Goal: Task Accomplishment & Management: Use online tool/utility

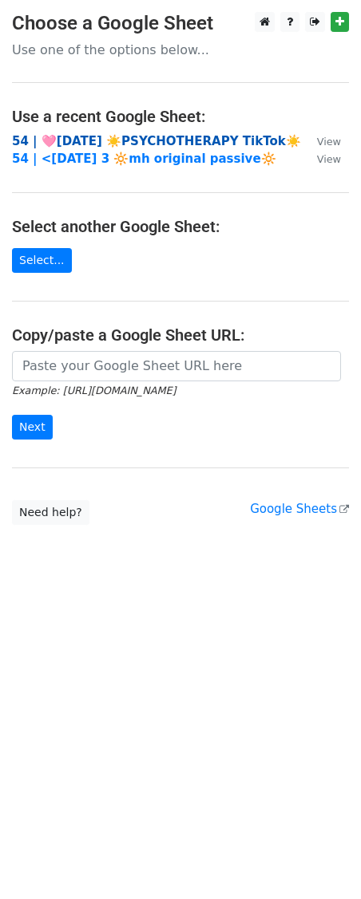
click at [149, 140] on strong "54 | 🩷[DATE] ☀️PSYCHOTHERAPY TikTok☀️" at bounding box center [156, 141] width 289 height 14
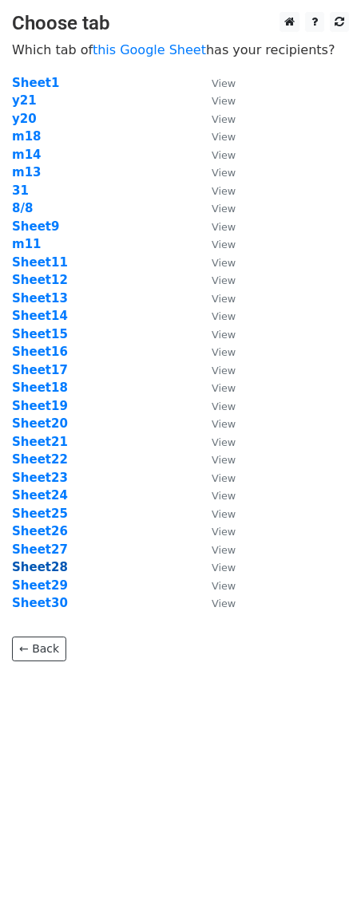
click at [44, 567] on strong "Sheet28" at bounding box center [40, 567] width 56 height 14
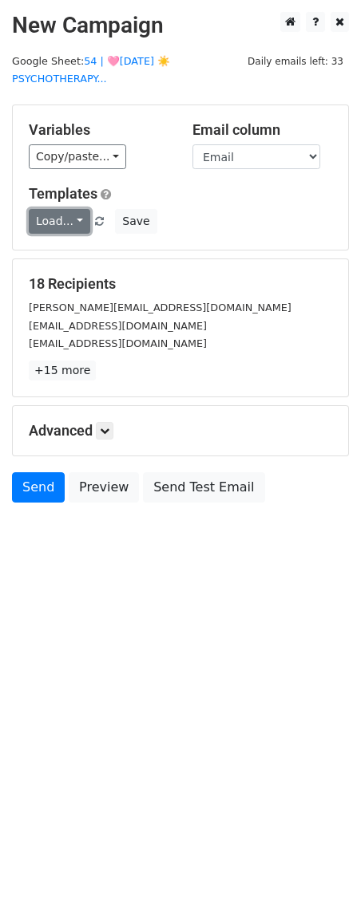
click at [52, 222] on link "Load..." at bounding box center [59, 221] width 61 height 25
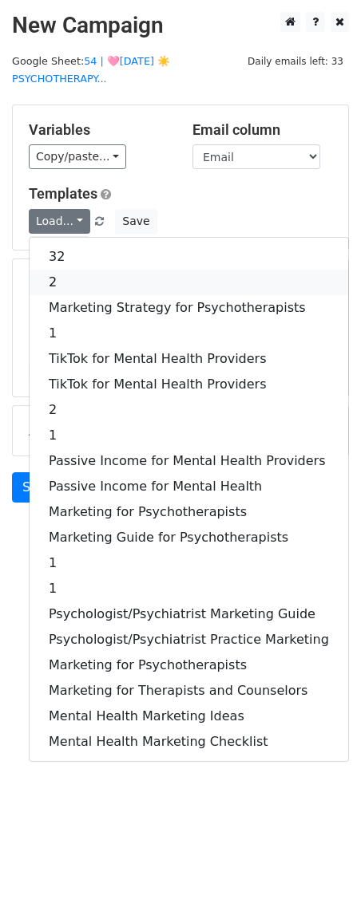
click at [88, 279] on link "2" at bounding box center [189, 283] width 318 height 26
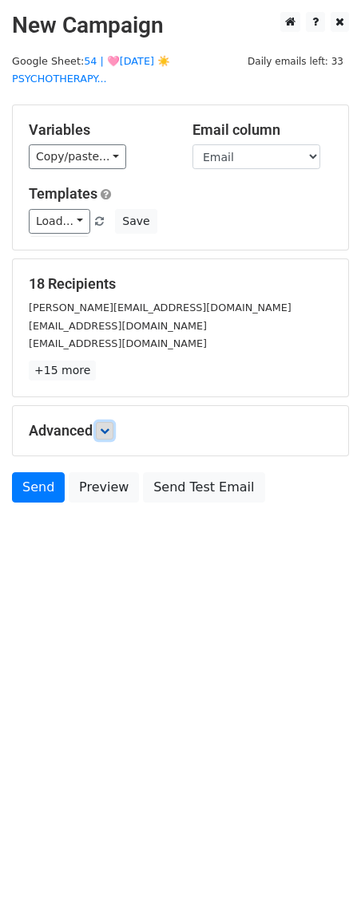
click at [109, 432] on icon at bounding box center [105, 431] width 10 height 10
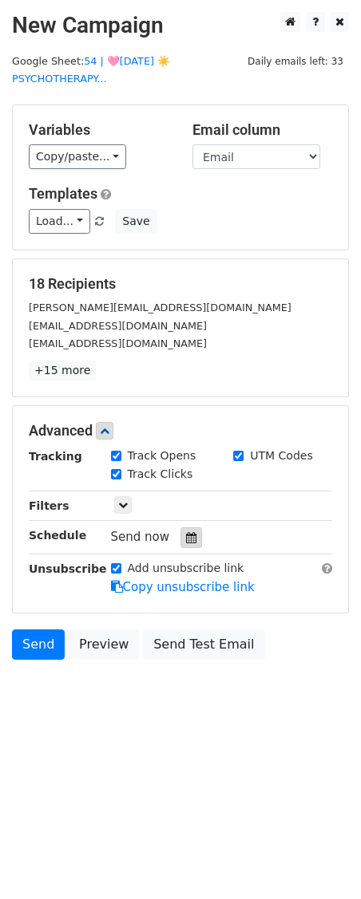
click at [186, 533] on icon at bounding box center [191, 537] width 10 height 11
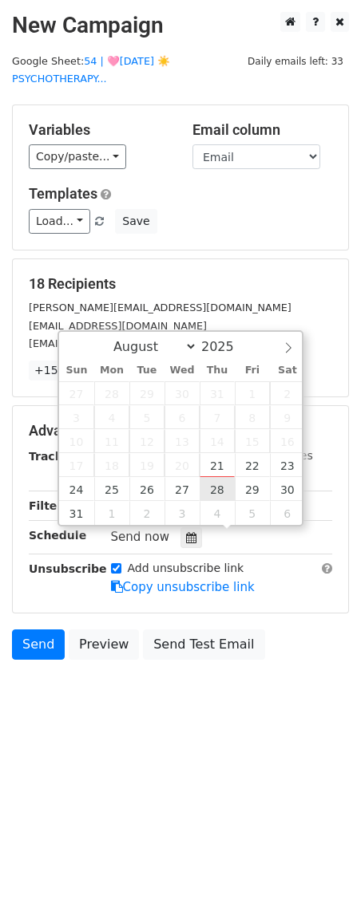
type input "2025-08-28 12:00"
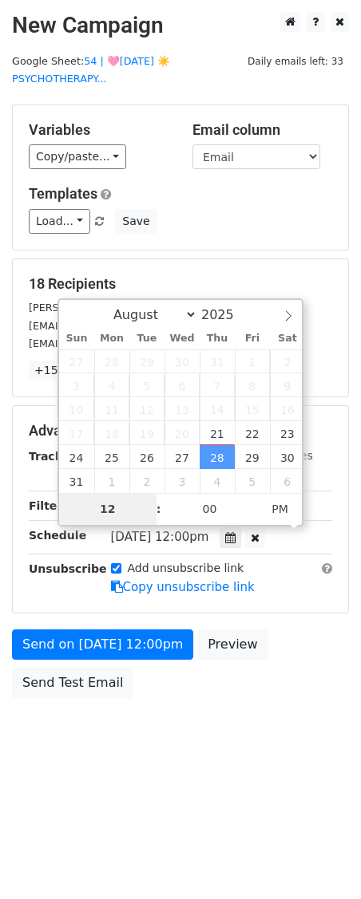
type input "7"
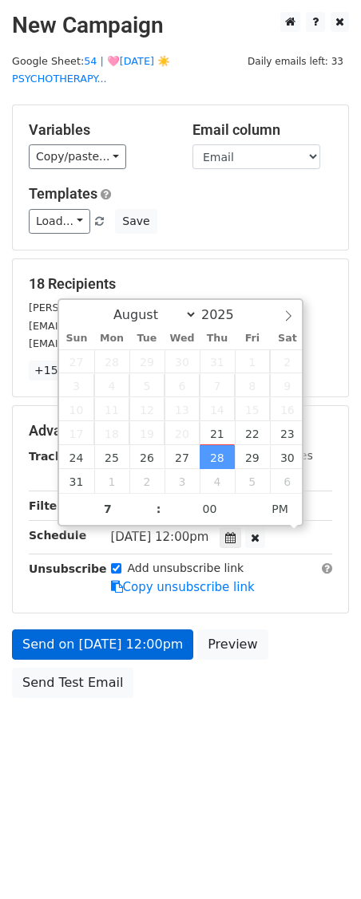
type input "2025-08-28 19:00"
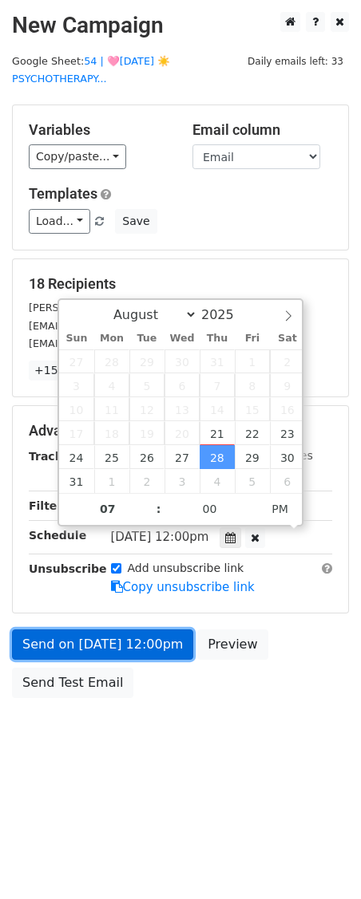
click at [154, 630] on link "Send on Aug 28 at 12:00pm" at bounding box center [102, 644] width 181 height 30
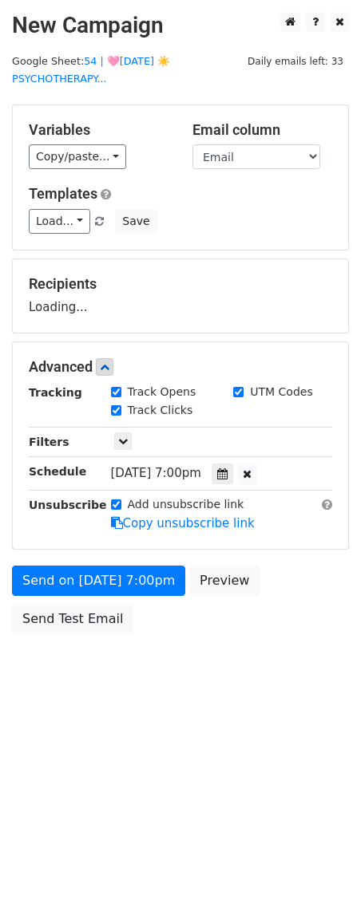
click at [55, 595] on div "Send on Aug 28 at 7:00pm Preview Send Test Email" at bounding box center [180, 604] width 361 height 77
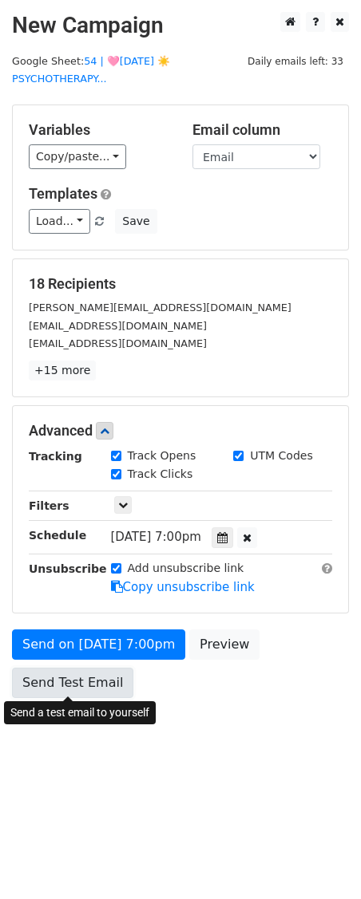
click at [48, 676] on link "Send Test Email" at bounding box center [72, 683] width 121 height 30
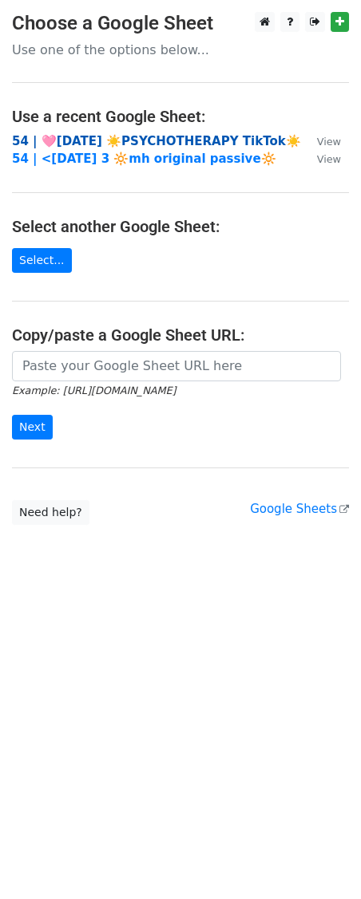
click at [114, 140] on strong "54 | 🩷AUG 8 ☀️PSYCHOTHERAPY TikTok☀️" at bounding box center [156, 141] width 289 height 14
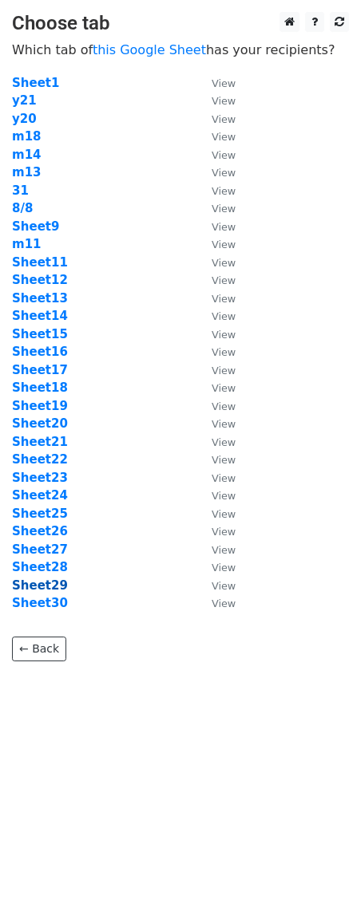
click at [45, 584] on strong "Sheet29" at bounding box center [40, 585] width 56 height 14
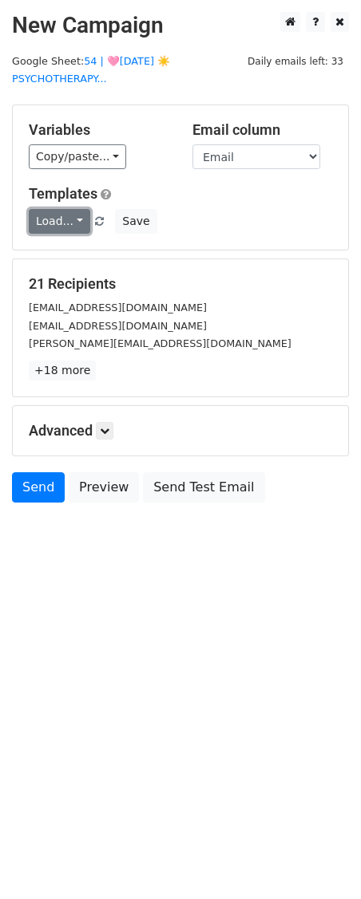
click at [59, 226] on link "Load..." at bounding box center [59, 221] width 61 height 25
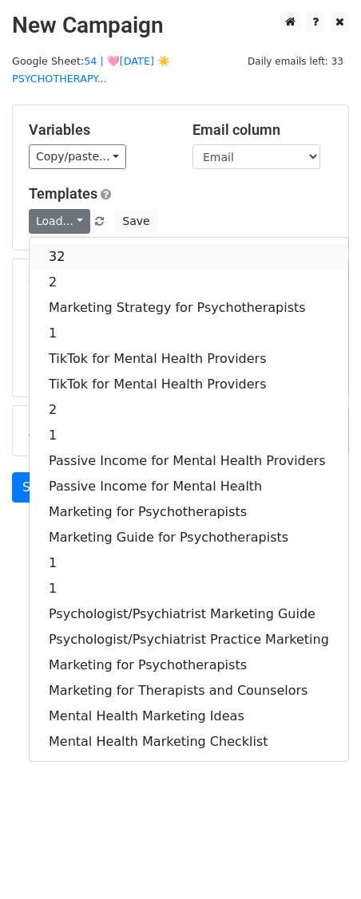
click at [60, 244] on link "32" at bounding box center [189, 257] width 318 height 26
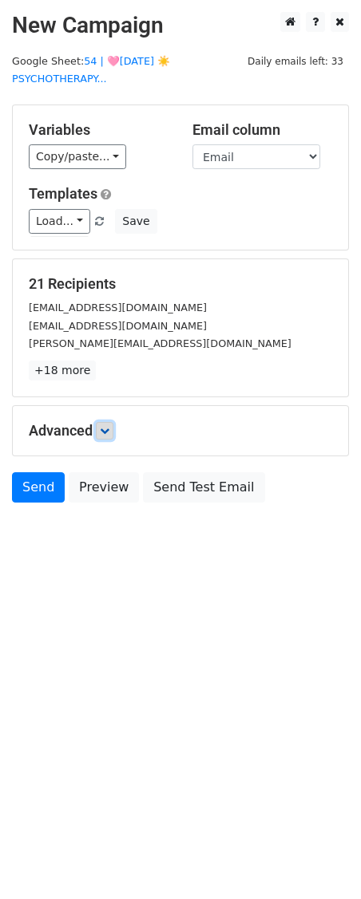
click at [108, 436] on link at bounding box center [105, 431] width 18 height 18
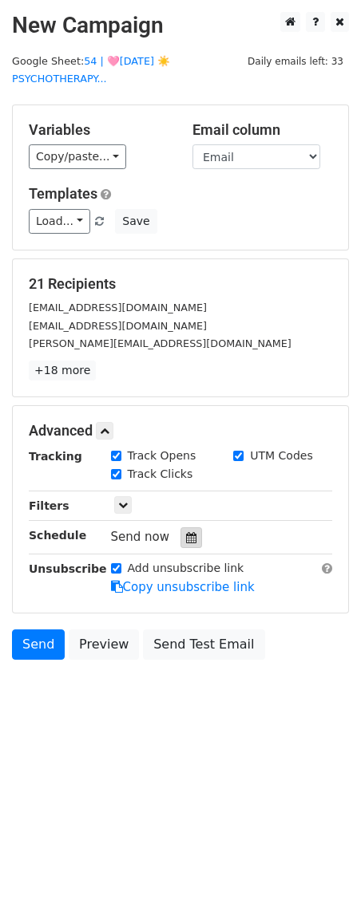
click at [186, 535] on icon at bounding box center [191, 537] width 10 height 11
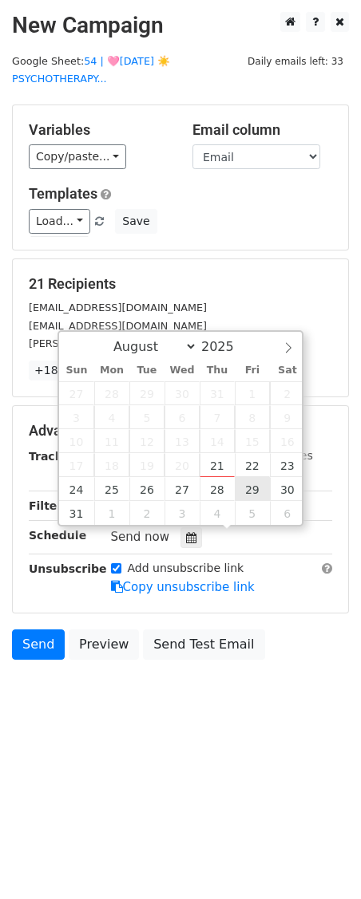
type input "2025-08-29 12:00"
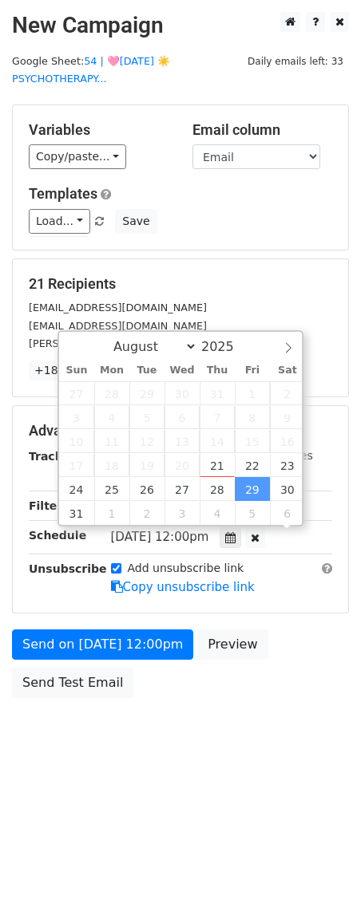
scroll to position [1, 0]
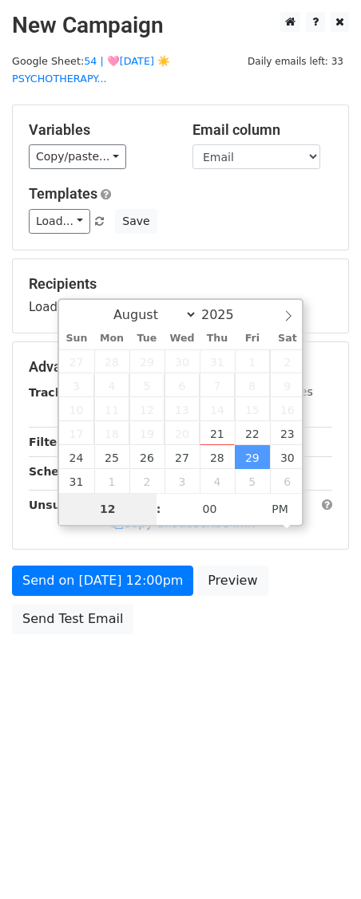
type input "9"
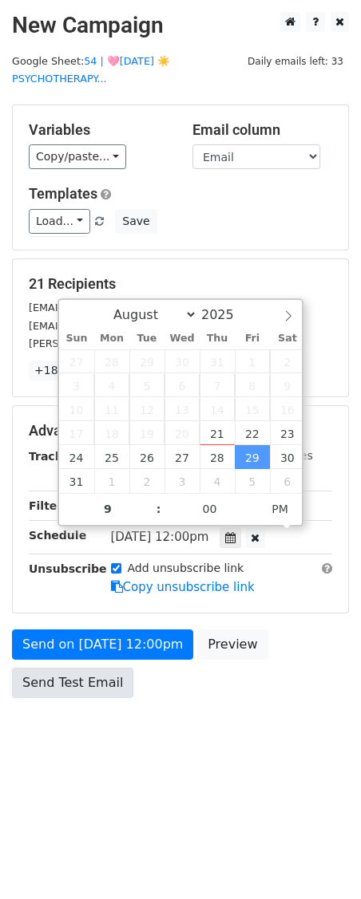
type input "2025-08-29 21:00"
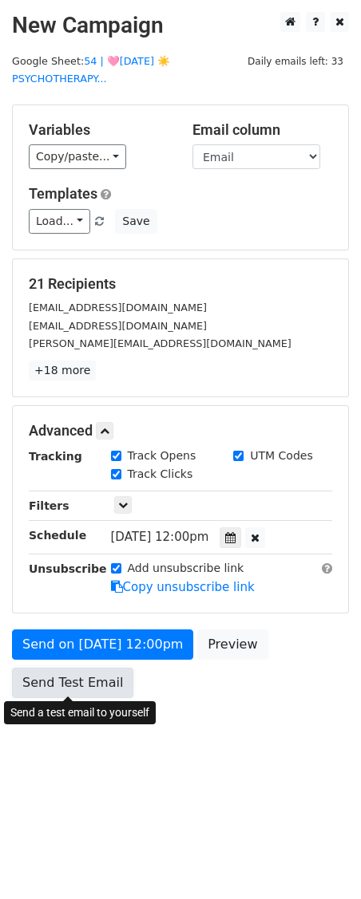
click at [51, 674] on link "Send Test Email" at bounding box center [72, 683] width 121 height 30
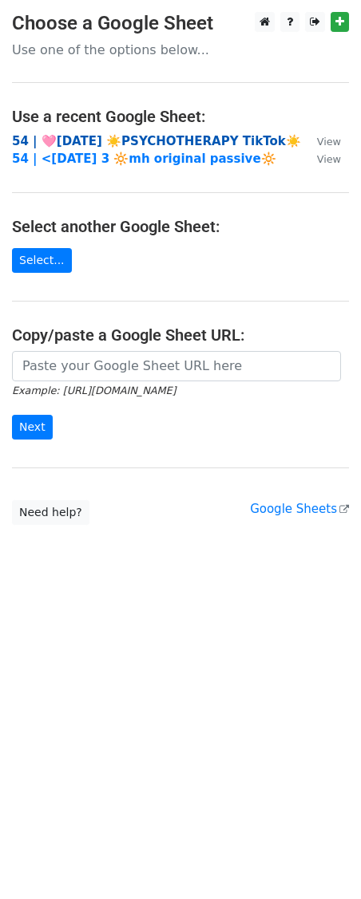
click at [73, 140] on strong "54 | 🩷[DATE] ☀️PSYCHOTHERAPY TikTok☀️" at bounding box center [156, 141] width 289 height 14
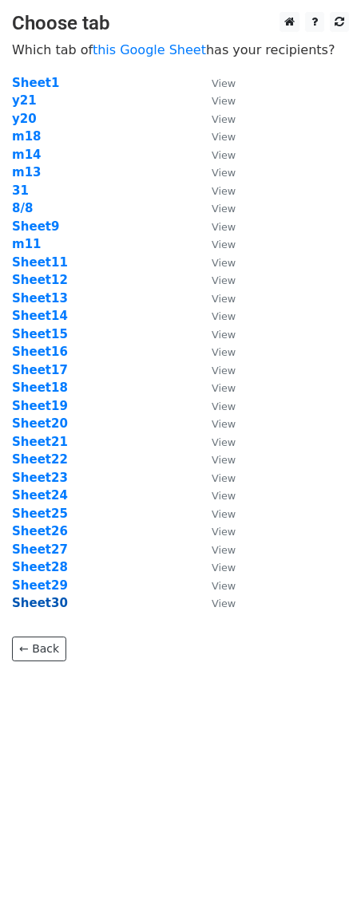
click at [50, 608] on strong "Sheet30" at bounding box center [40, 603] width 56 height 14
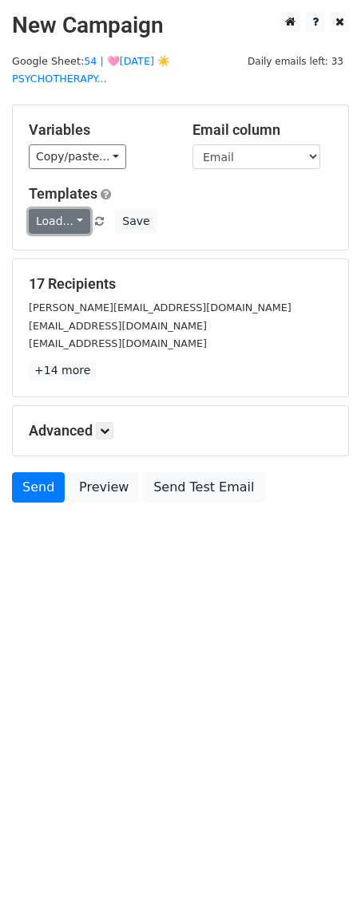
click at [64, 222] on link "Load..." at bounding box center [59, 221] width 61 height 25
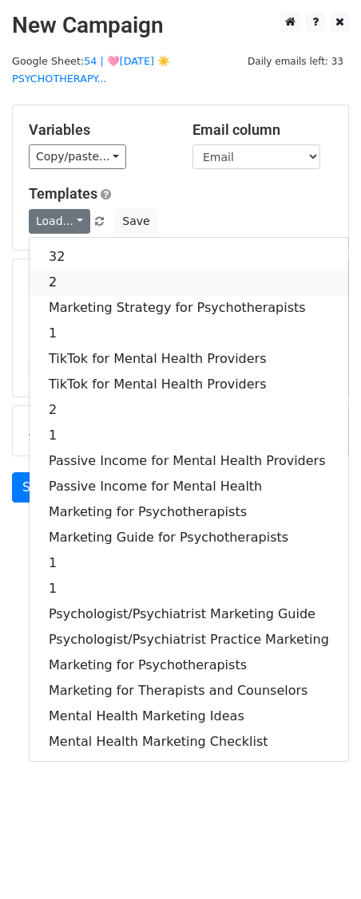
click at [101, 270] on link "2" at bounding box center [189, 283] width 318 height 26
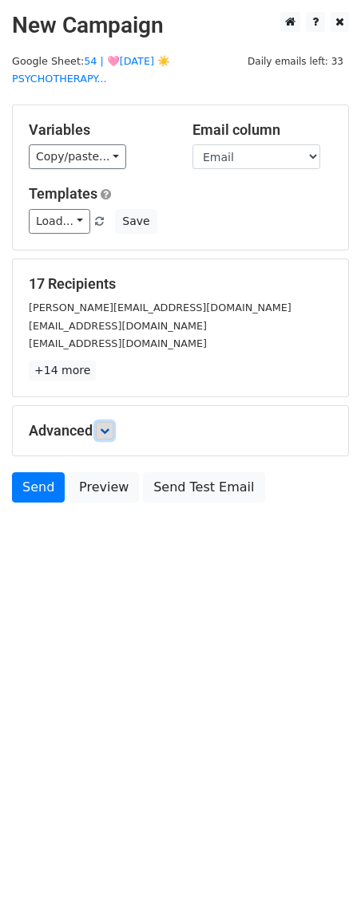
click at [109, 429] on icon at bounding box center [105, 431] width 10 height 10
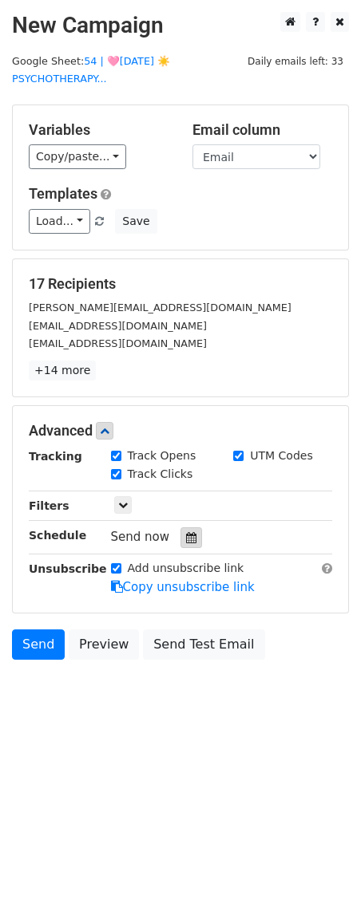
click at [186, 539] on icon at bounding box center [191, 537] width 10 height 11
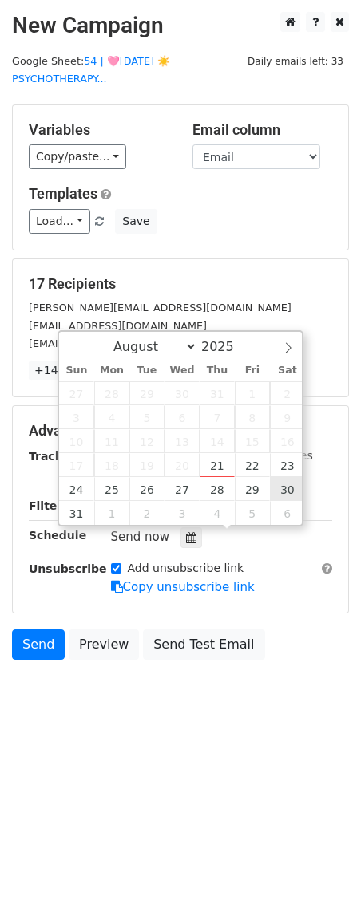
type input "2025-08-30 12:00"
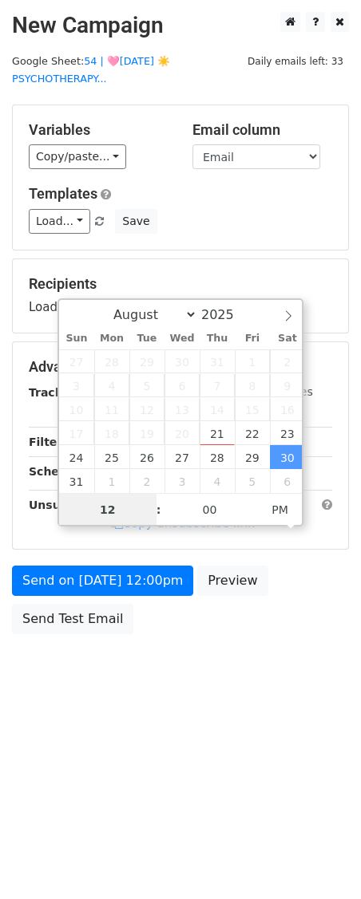
scroll to position [1, 0]
type input "8"
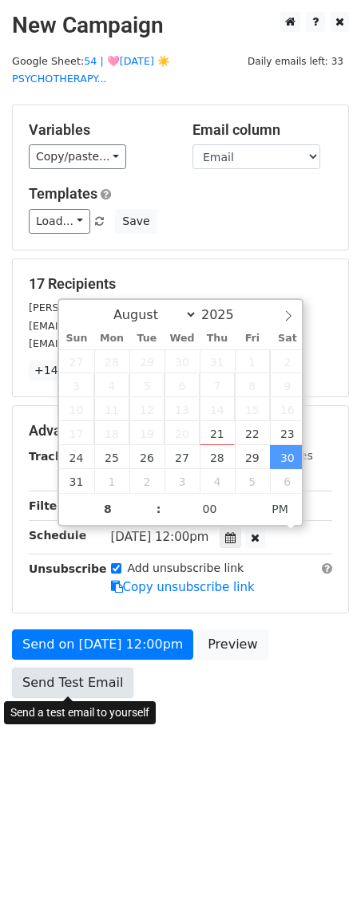
type input "2025-08-30 20:00"
click at [79, 690] on link "Send Test Email" at bounding box center [72, 683] width 121 height 30
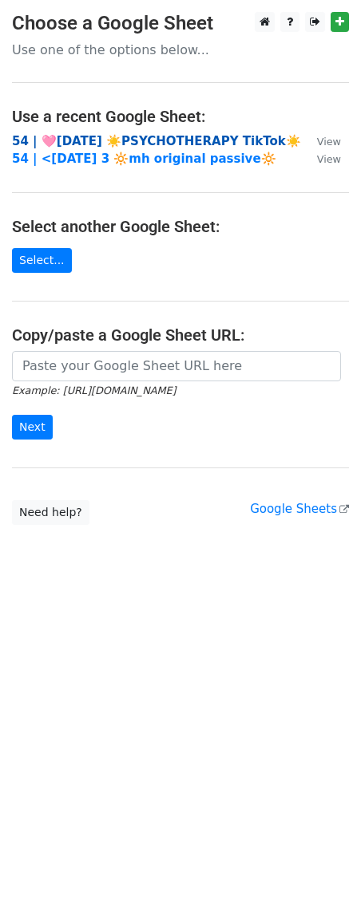
click at [128, 134] on strong "54 | 🩷[DATE] ☀️PSYCHOTHERAPY TikTok☀️" at bounding box center [156, 141] width 289 height 14
